Goal: Find specific page/section: Find specific page/section

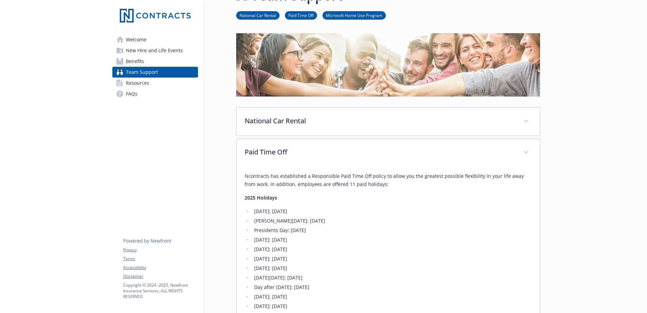
scroll to position [68, 0]
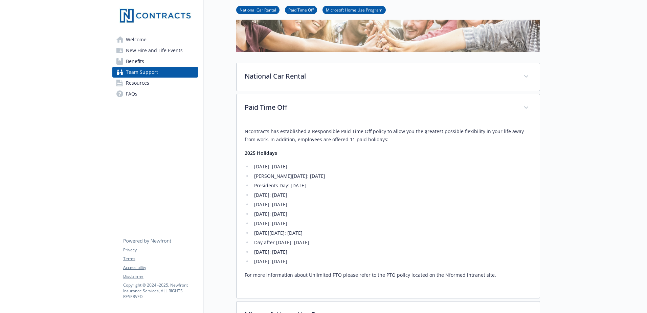
click at [138, 63] on span "Benefits" at bounding box center [135, 61] width 18 height 11
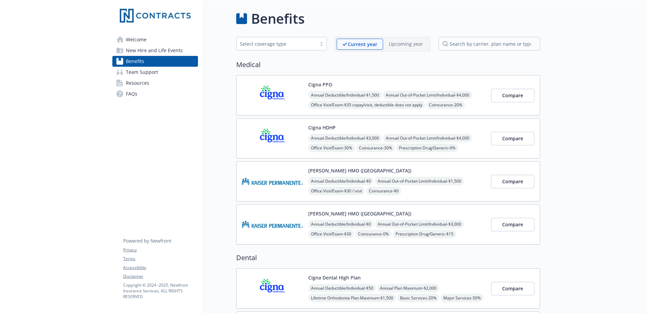
click at [137, 73] on span "Team Support" at bounding box center [142, 72] width 32 height 11
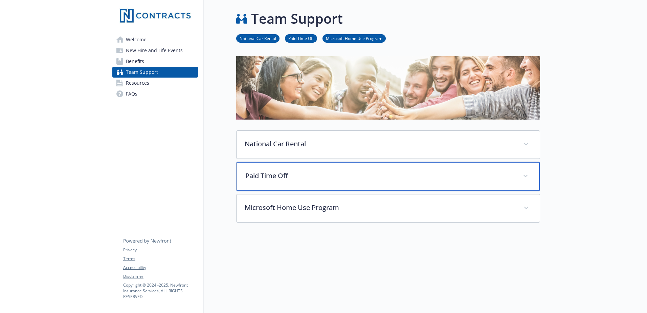
click at [275, 170] on div "Paid Time Off" at bounding box center [388, 176] width 303 height 29
